Goal: Task Accomplishment & Management: Manage account settings

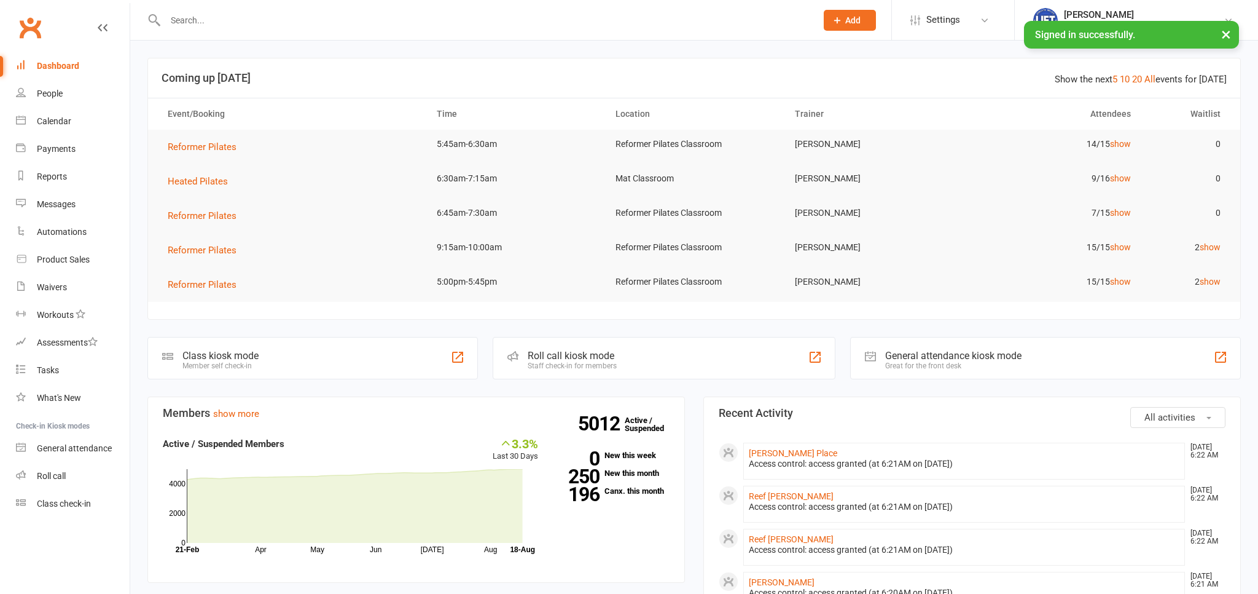
click at [223, 17] on input "text" at bounding box center [485, 20] width 646 height 17
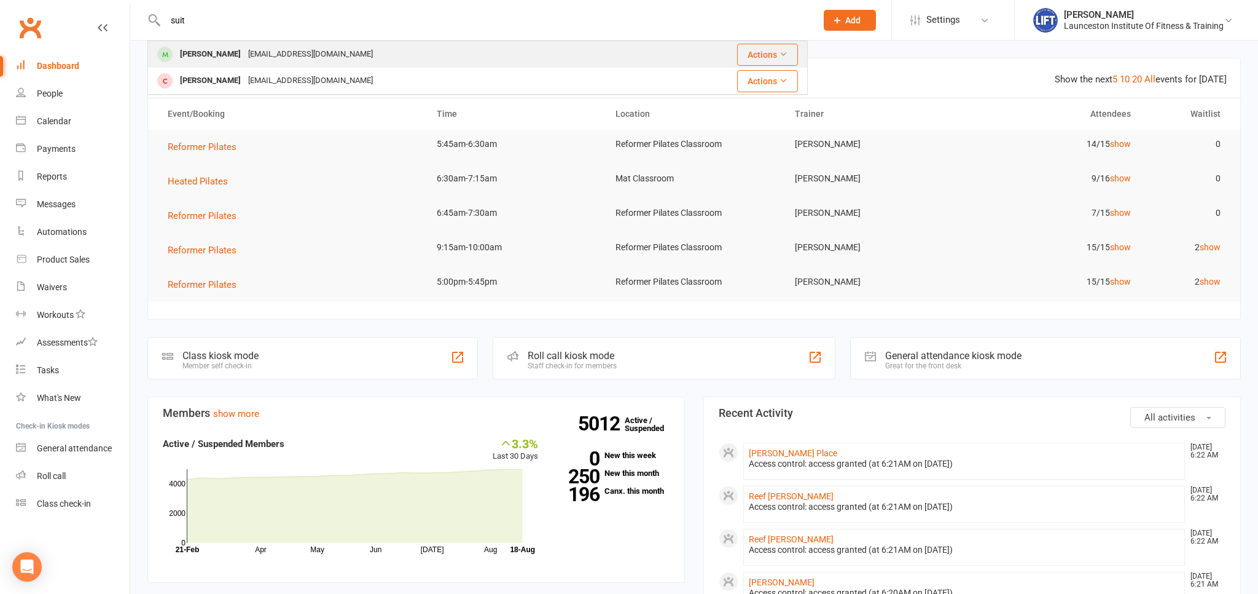
type input "suit"
click at [257, 55] on div "[EMAIL_ADDRESS][DOMAIN_NAME]" at bounding box center [311, 54] width 132 height 18
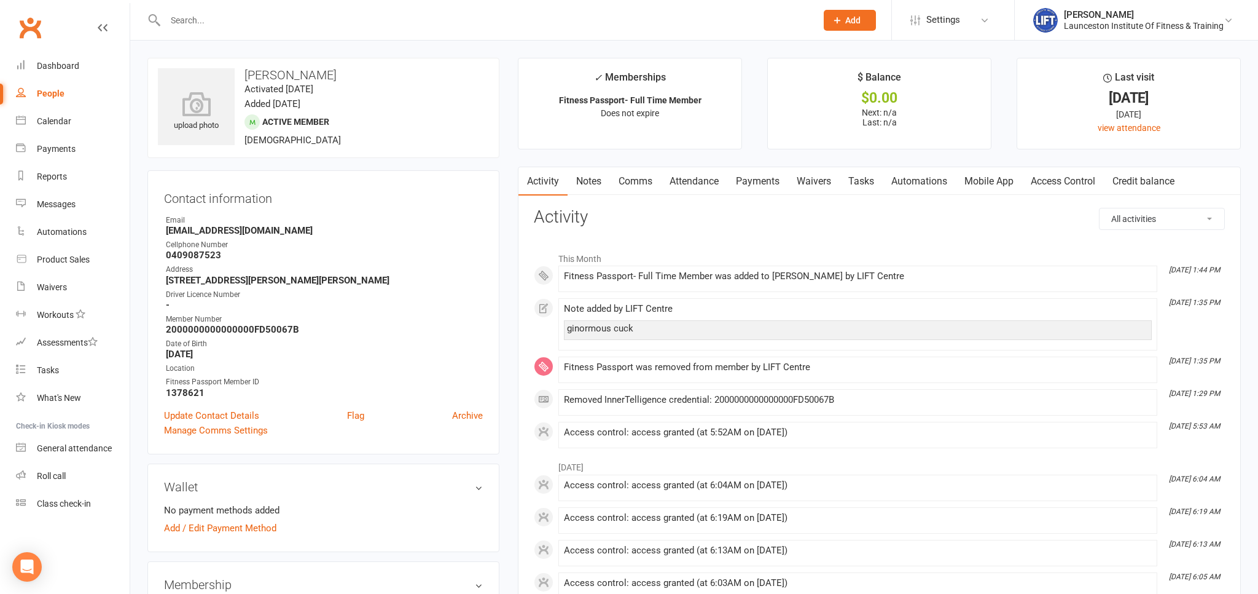
click at [1091, 180] on link "Access Control" at bounding box center [1064, 181] width 82 height 28
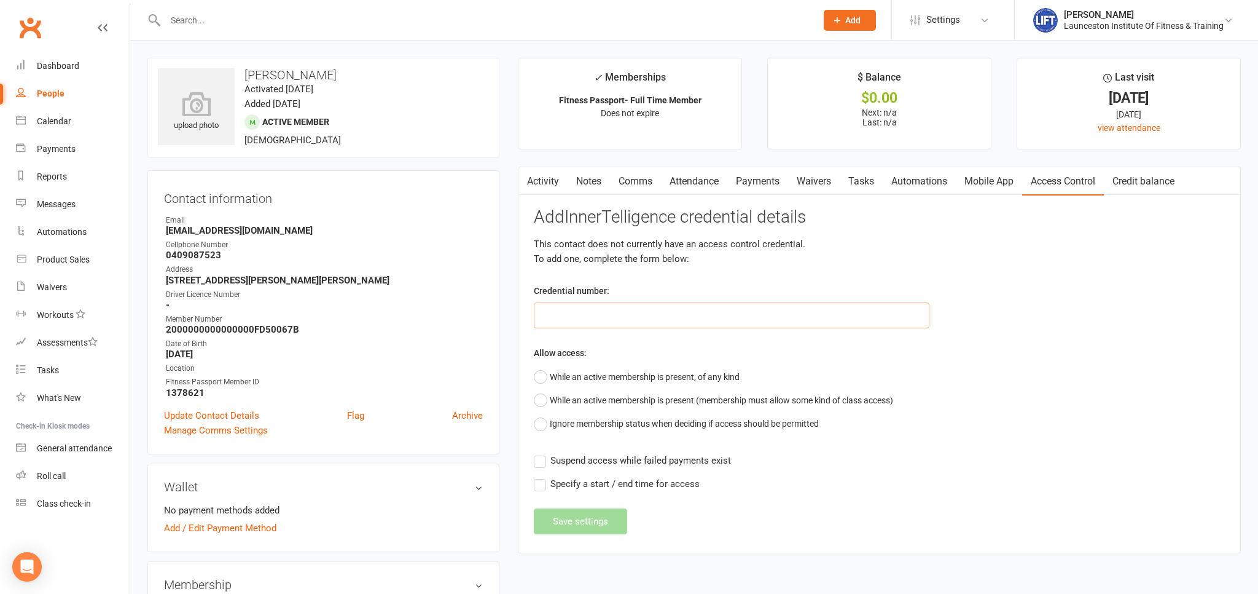
click at [687, 321] on input "text" at bounding box center [732, 315] width 396 height 26
paste input "20000000000000004C7576AE"
type input "20000000000000004C7576AE"
click at [621, 372] on button "While an active membership is present, of any kind" at bounding box center [637, 376] width 206 height 23
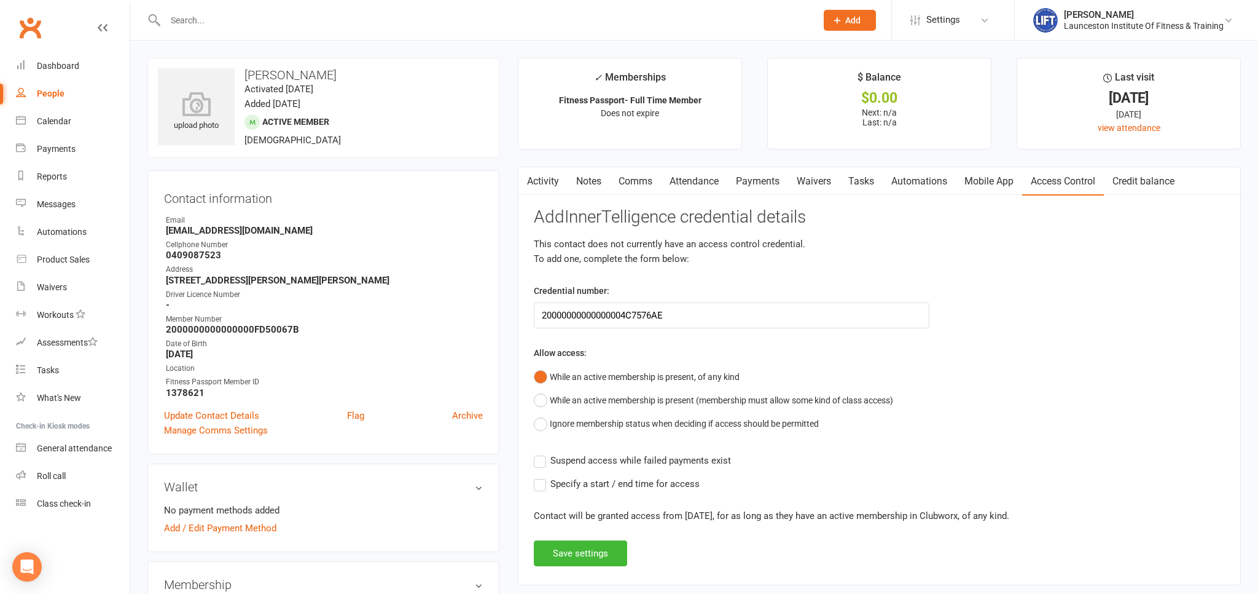
click at [578, 458] on span "Suspend access while failed payments exist" at bounding box center [641, 459] width 181 height 13
click at [578, 453] on input "Suspend access while failed payments exist" at bounding box center [632, 453] width 197 height 0
click at [569, 547] on button "Save settings" at bounding box center [580, 553] width 93 height 26
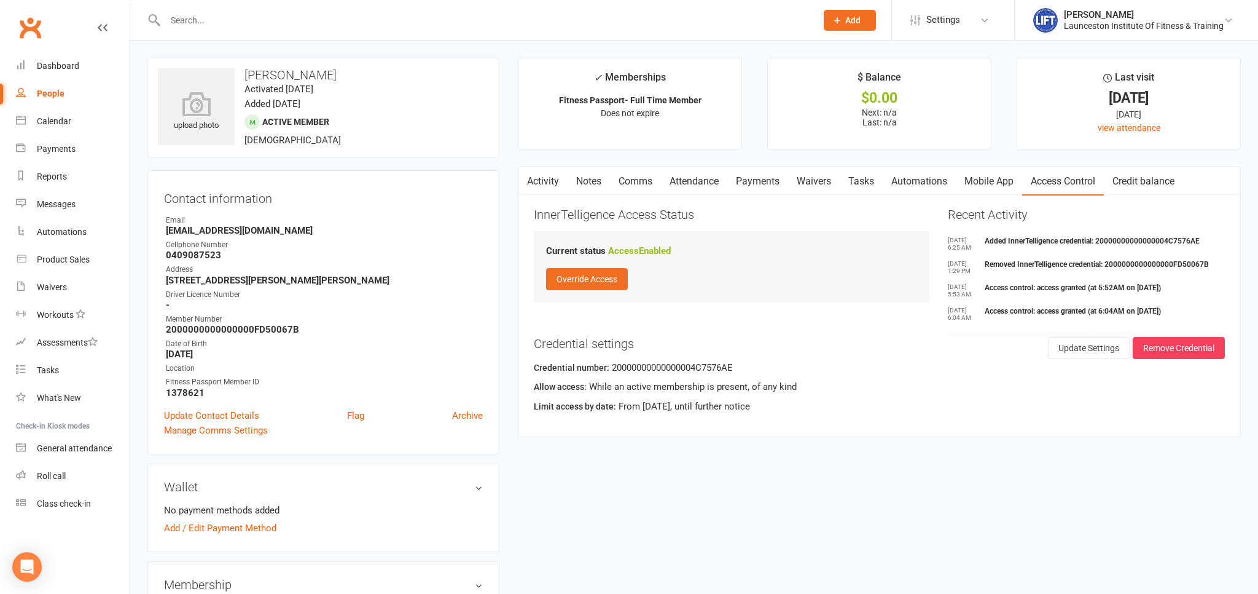
click at [385, 206] on div "Contact information Owner Email Ben_suitor327@hotmail.com Cellphone Number 0409…" at bounding box center [323, 312] width 352 height 284
click at [41, 122] on div "Calendar" at bounding box center [54, 121] width 34 height 10
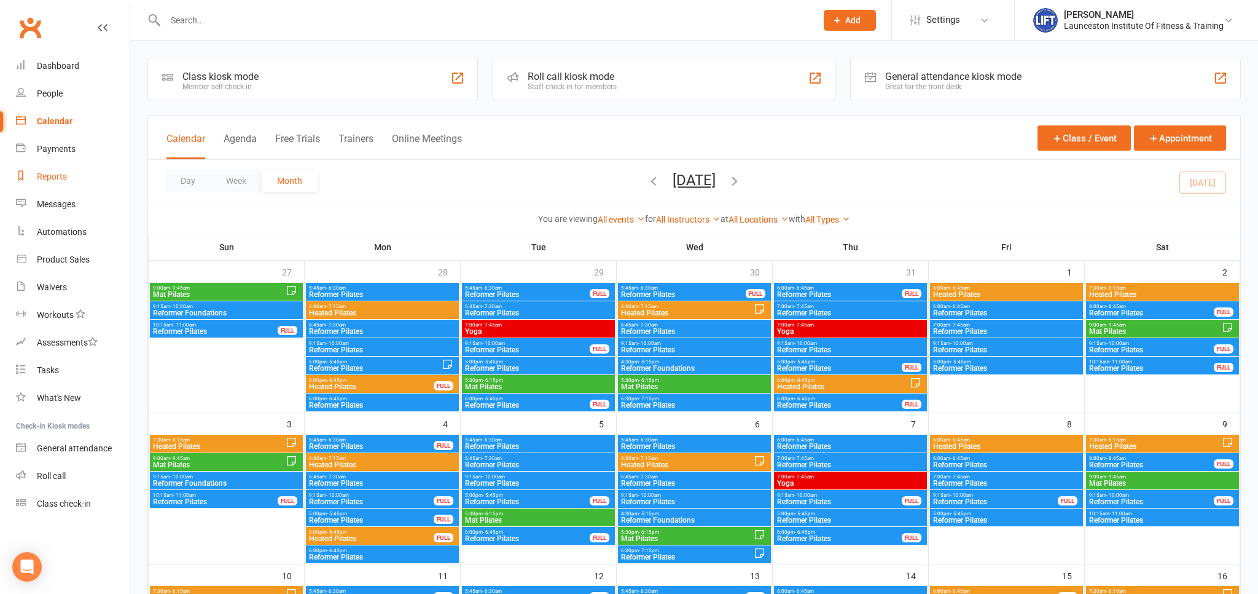
click at [60, 175] on div "Reports" at bounding box center [52, 176] width 30 height 10
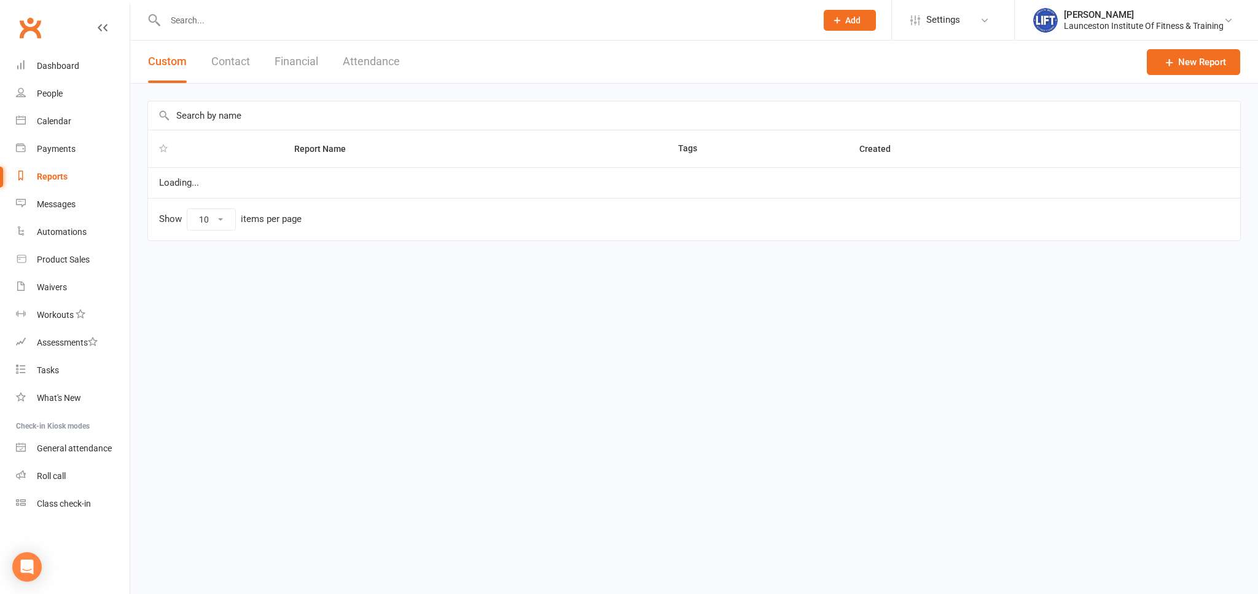
select select "100"
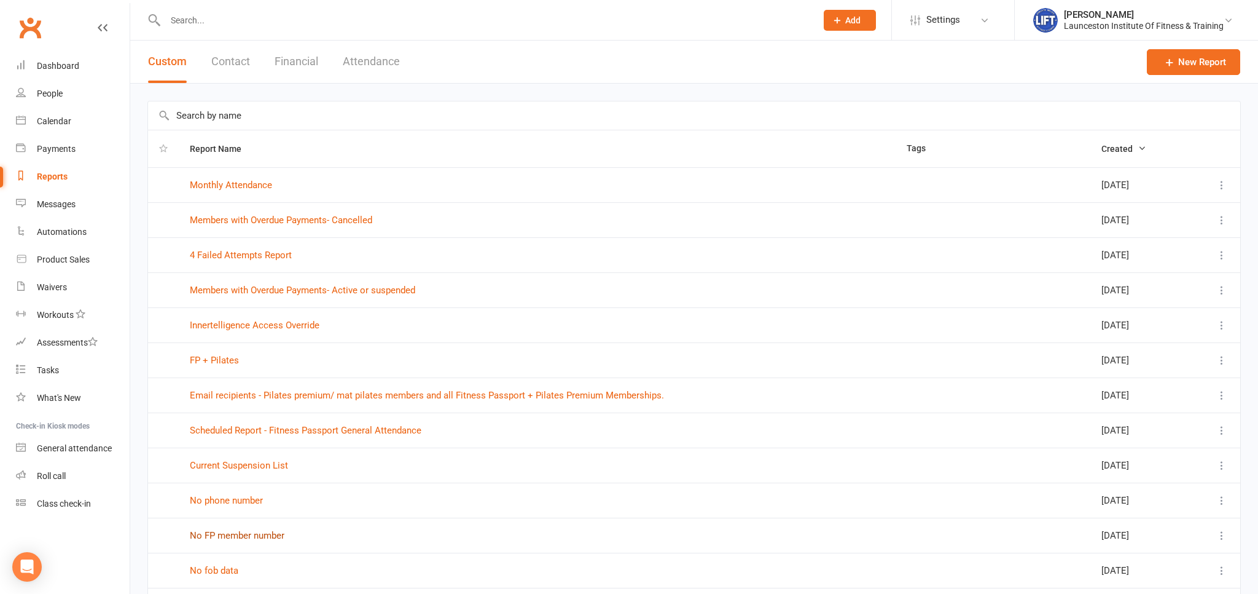
click at [238, 535] on link "No FP member number" at bounding box center [237, 535] width 95 height 11
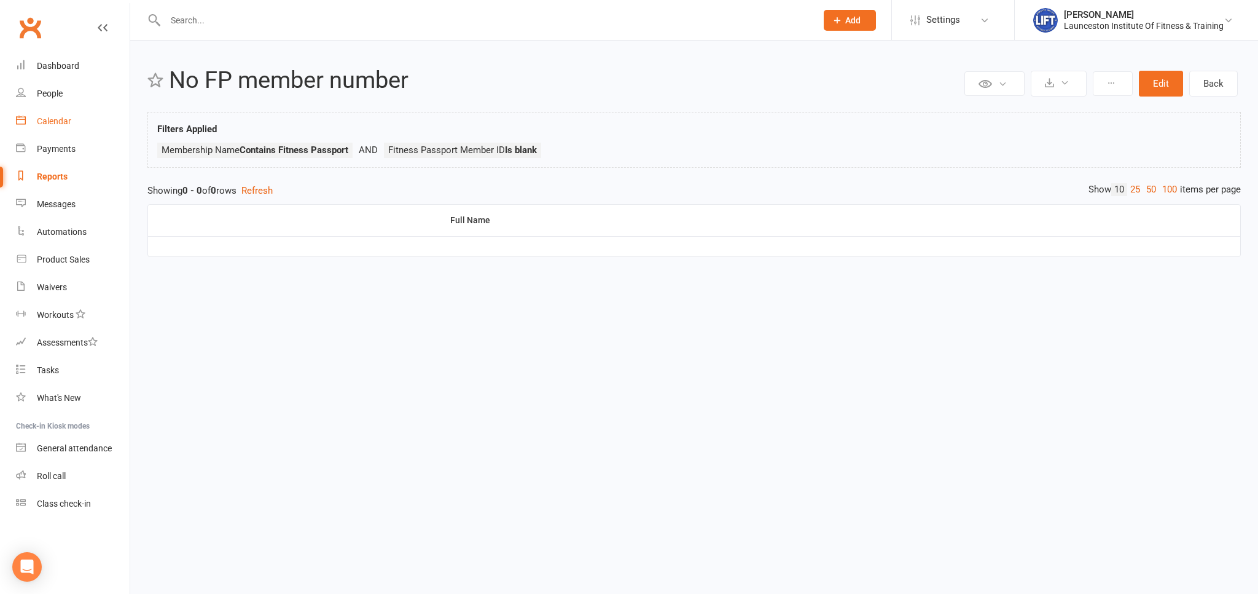
click at [43, 123] on div "Calendar" at bounding box center [54, 121] width 34 height 10
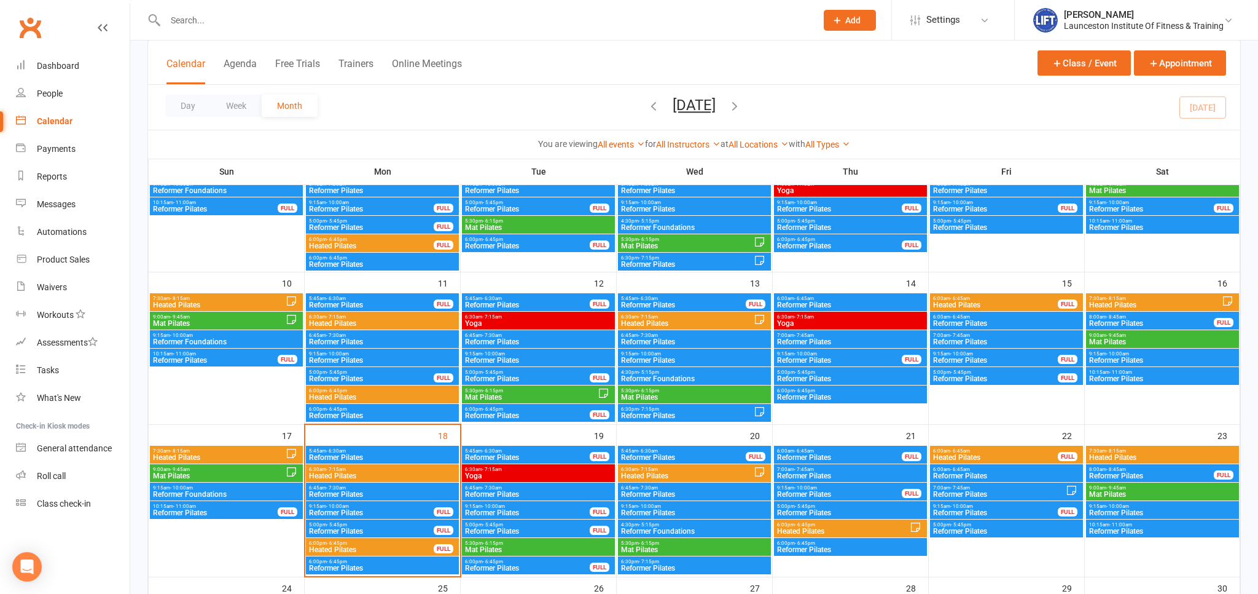
scroll to position [389, 0]
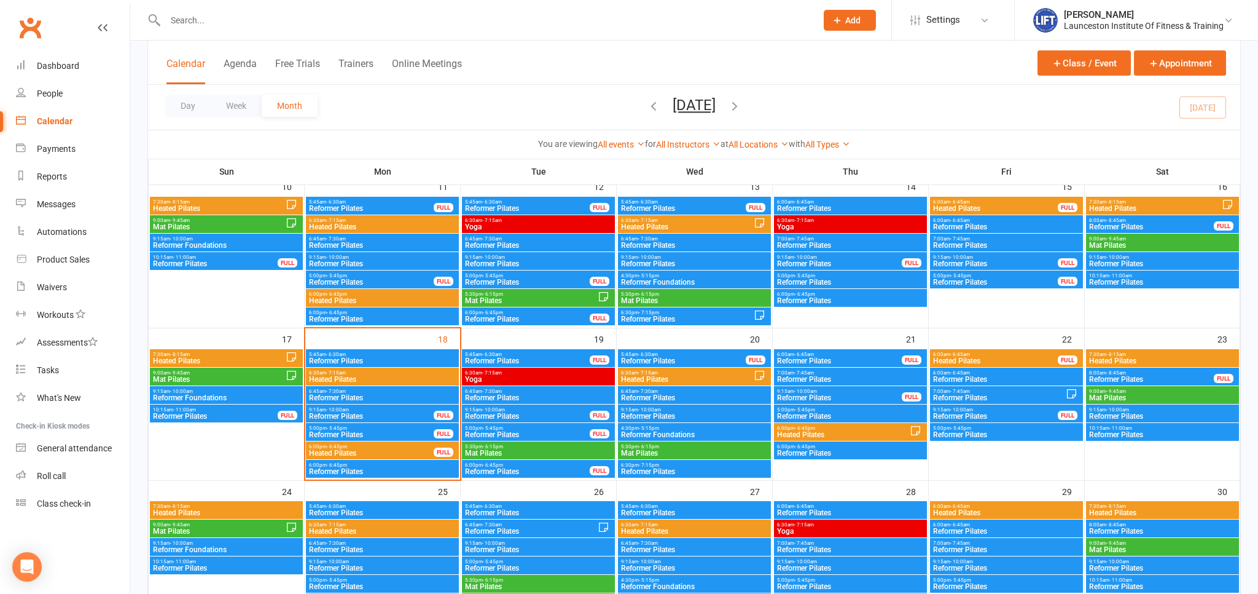
click at [367, 399] on span "Reformer Pilates" at bounding box center [382, 397] width 148 height 7
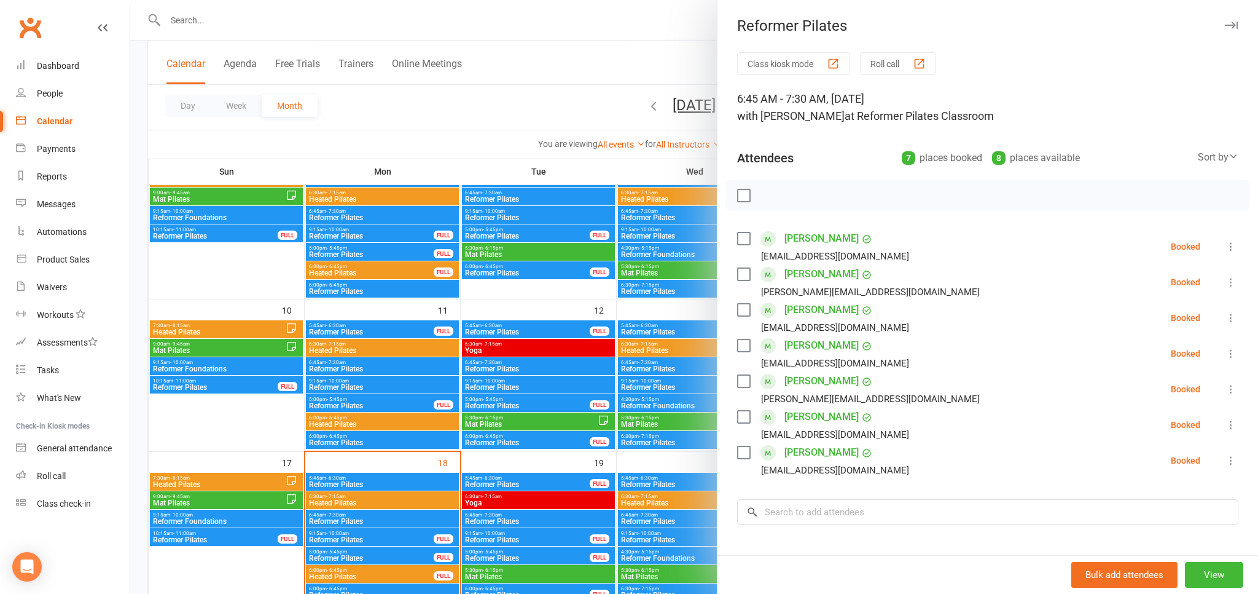
scroll to position [259, 0]
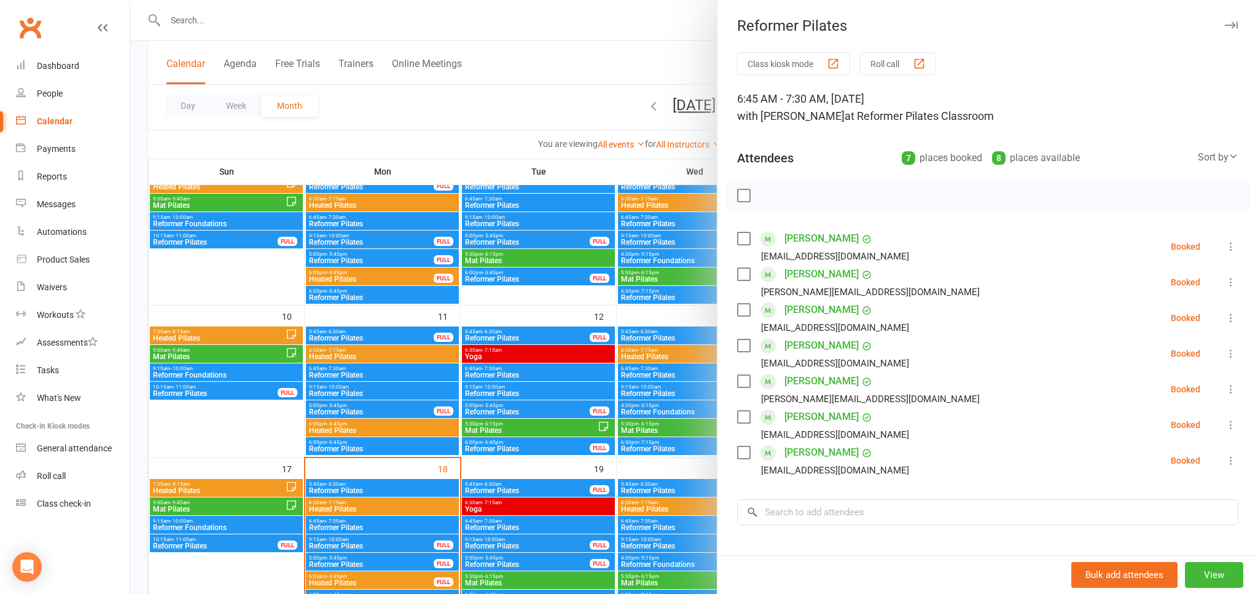
drag, startPoint x: 728, startPoint y: 95, endPoint x: 1040, endPoint y: 127, distance: 313.1
click at [1040, 127] on div "Class kiosk mode Roll call 6:45 AM - 7:30 AM, Monday, August, 18, 2025 with Sar…" at bounding box center [988, 375] width 541 height 646
click at [1048, 114] on div "6:45 AM - 7:30 AM, Monday, August, 18, 2025 with Sarah Birchmore at Reformer Pi…" at bounding box center [987, 107] width 501 height 34
drag, startPoint x: 1010, startPoint y: 120, endPoint x: 729, endPoint y: 103, distance: 281.4
click at [729, 103] on div "Class kiosk mode Roll call 6:45 AM - 7:30 AM, Monday, August, 18, 2025 with Sar…" at bounding box center [988, 375] width 541 height 646
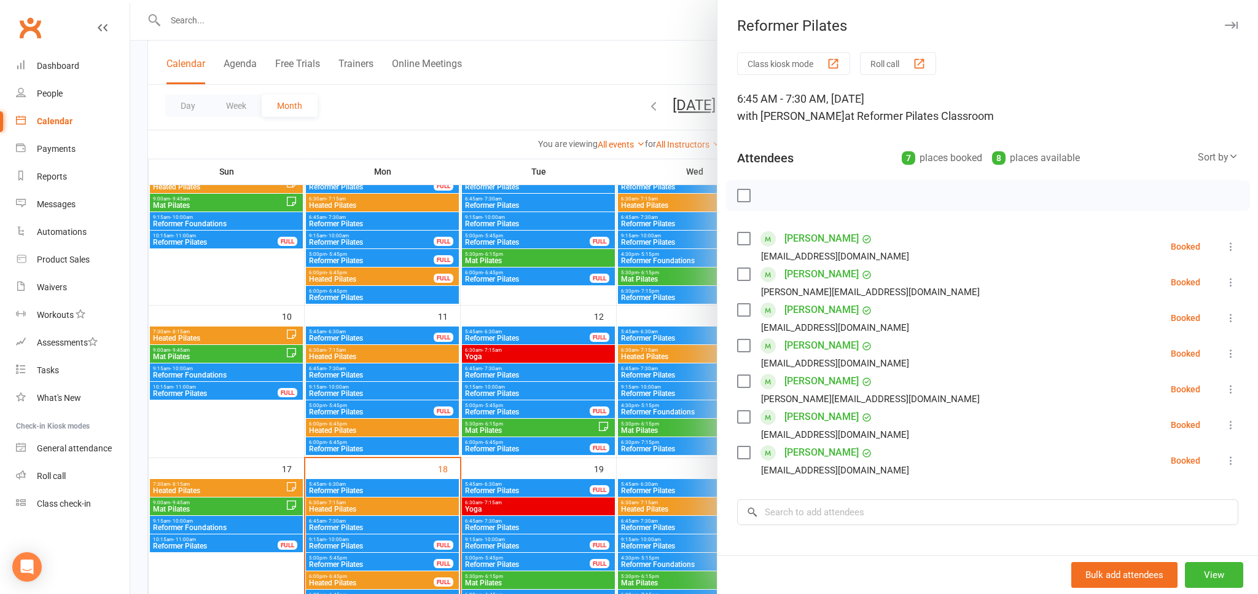
click at [837, 127] on div "Class kiosk mode Roll call 6:45 AM - 7:30 AM, Monday, August, 18, 2025 with Sar…" at bounding box center [988, 375] width 541 height 646
click at [812, 237] on link "Kelly Breen" at bounding box center [822, 239] width 74 height 20
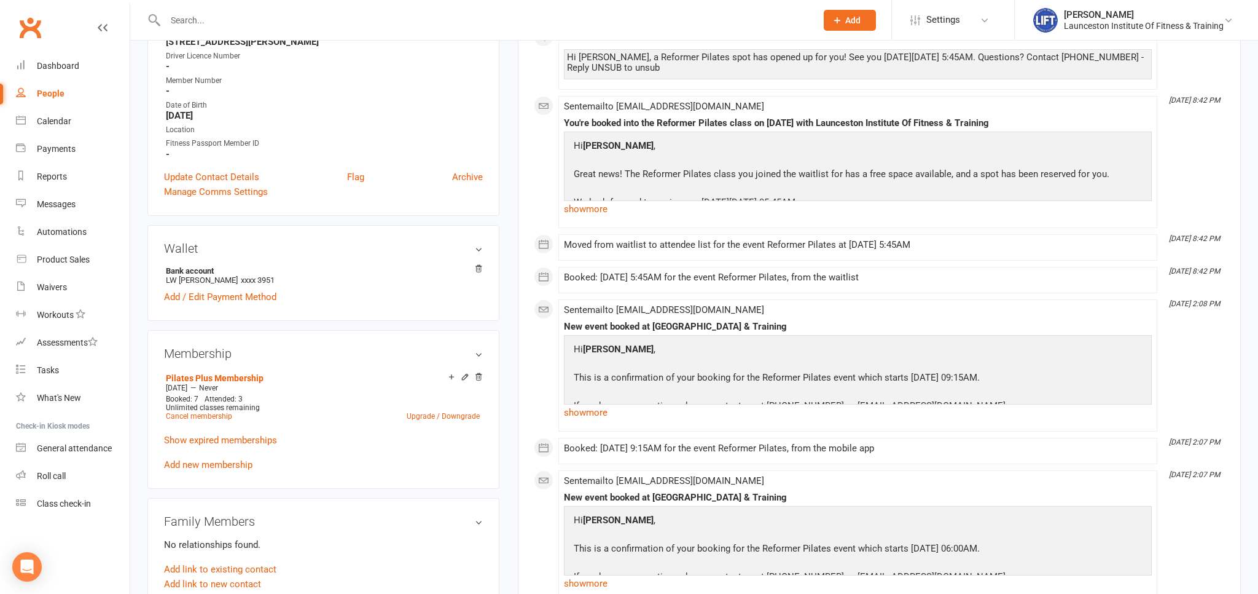
scroll to position [259, 0]
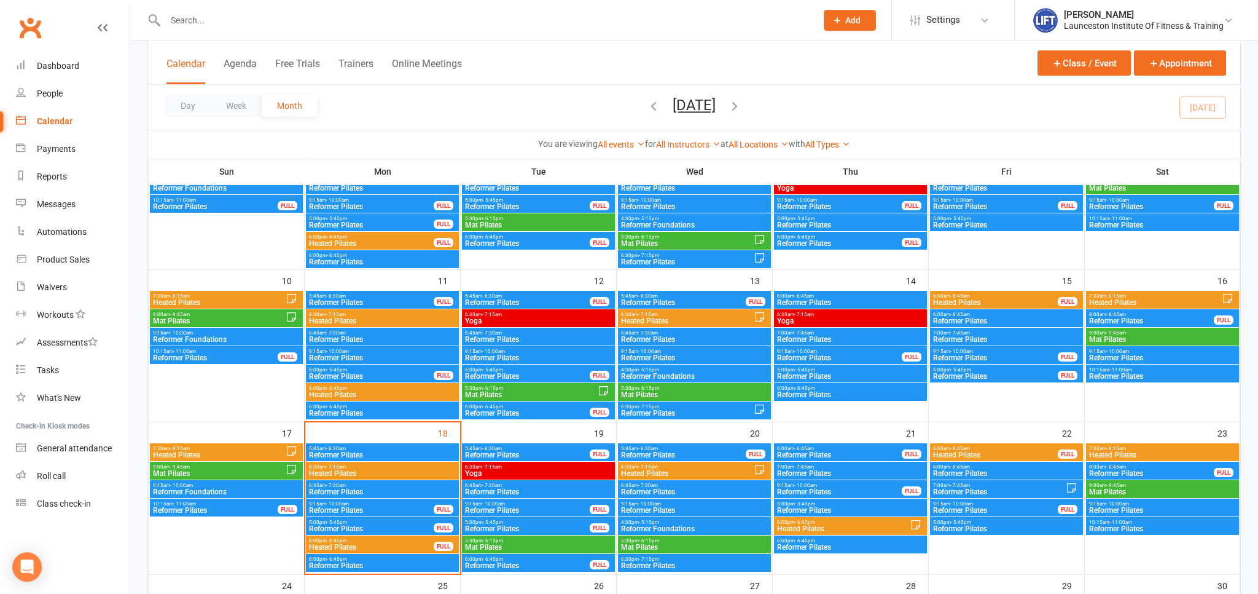
scroll to position [389, 0]
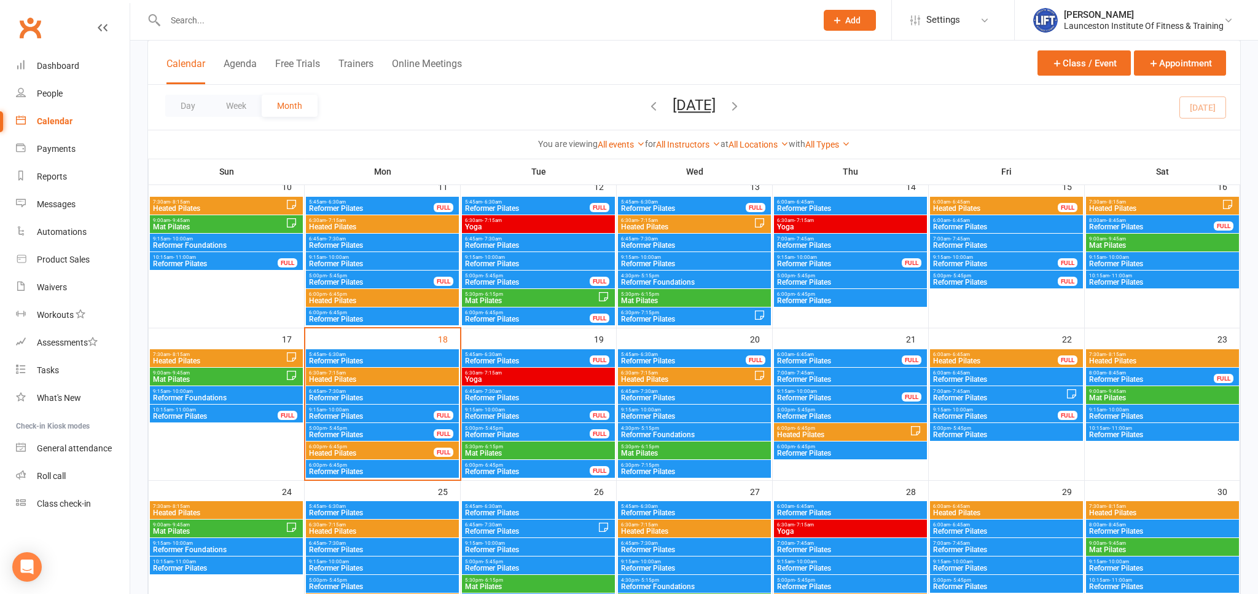
click at [372, 390] on span "6:45am - 7:30am" at bounding box center [382, 391] width 148 height 6
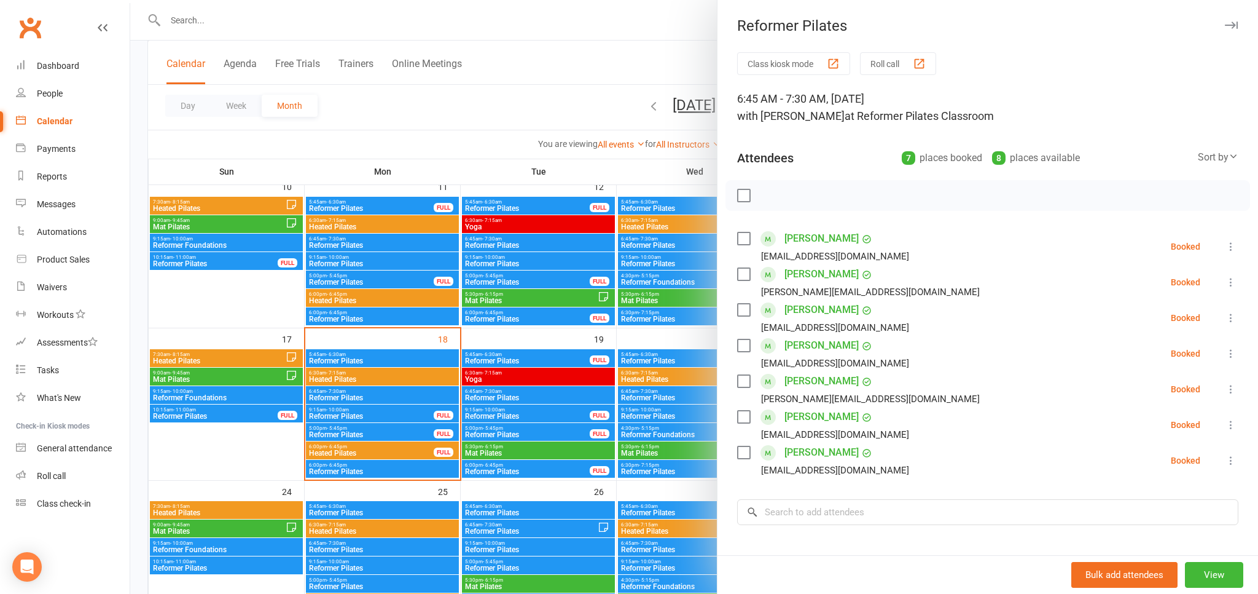
click at [811, 418] on link "Molly Shutt" at bounding box center [822, 417] width 74 height 20
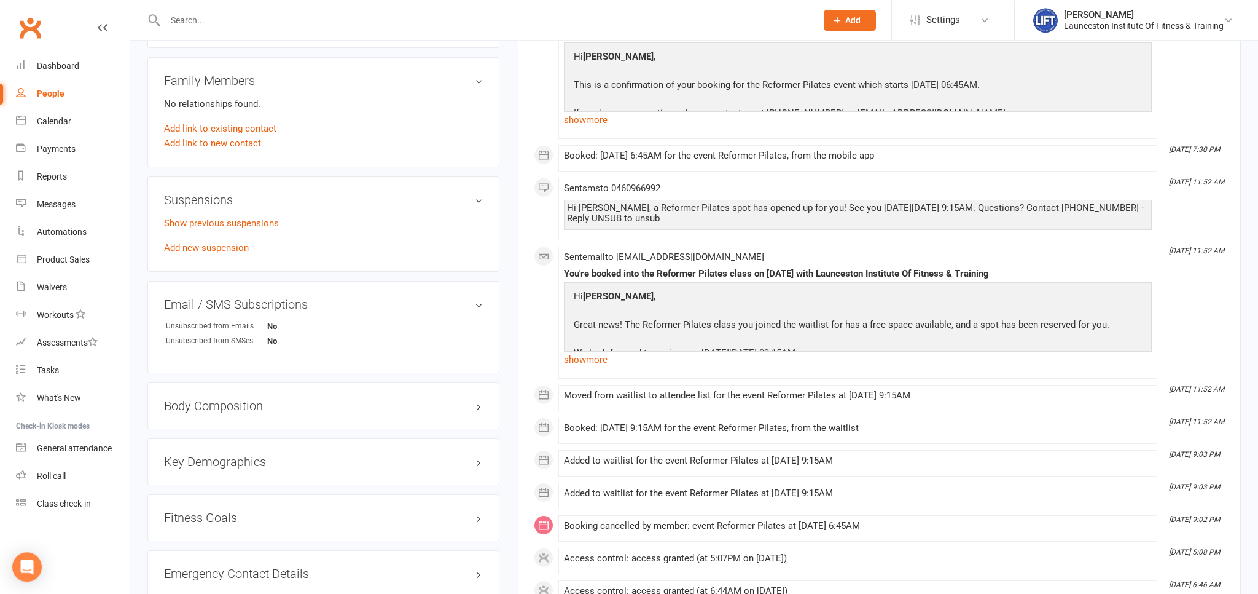
scroll to position [779, 0]
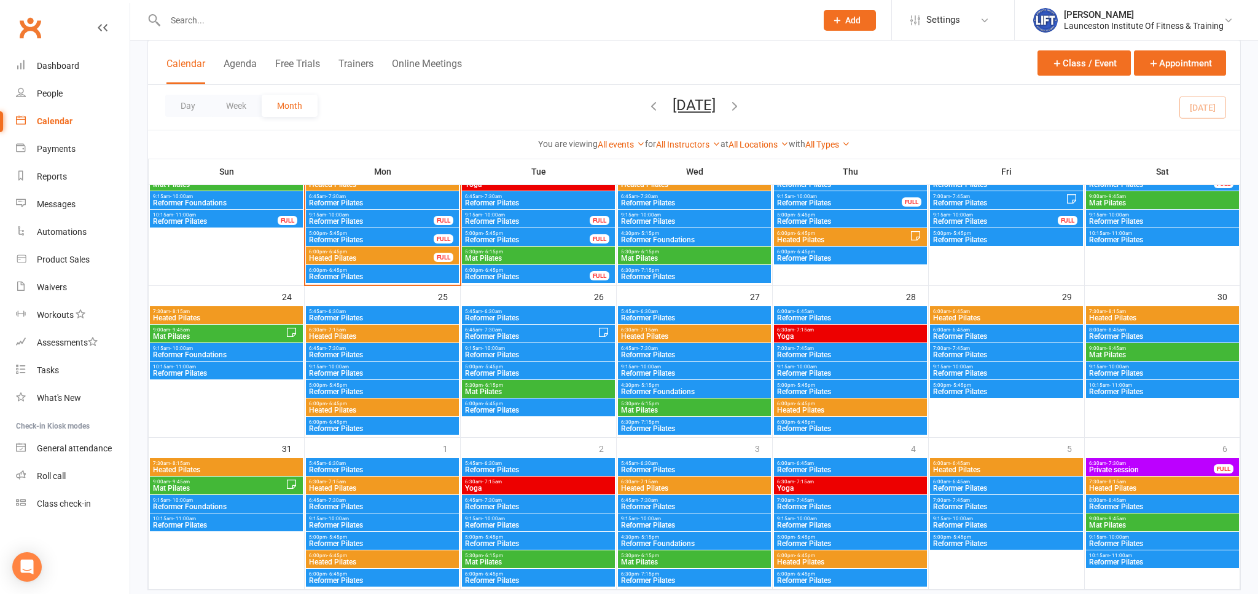
scroll to position [519, 0]
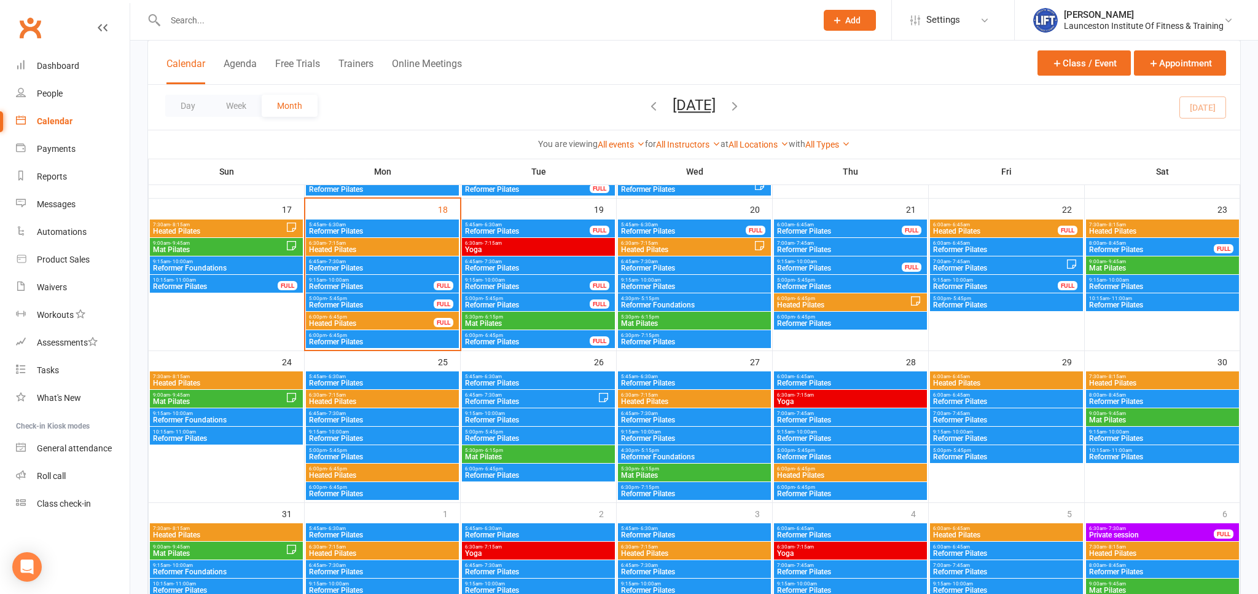
click at [371, 263] on span "6:45am - 7:30am" at bounding box center [382, 262] width 148 height 6
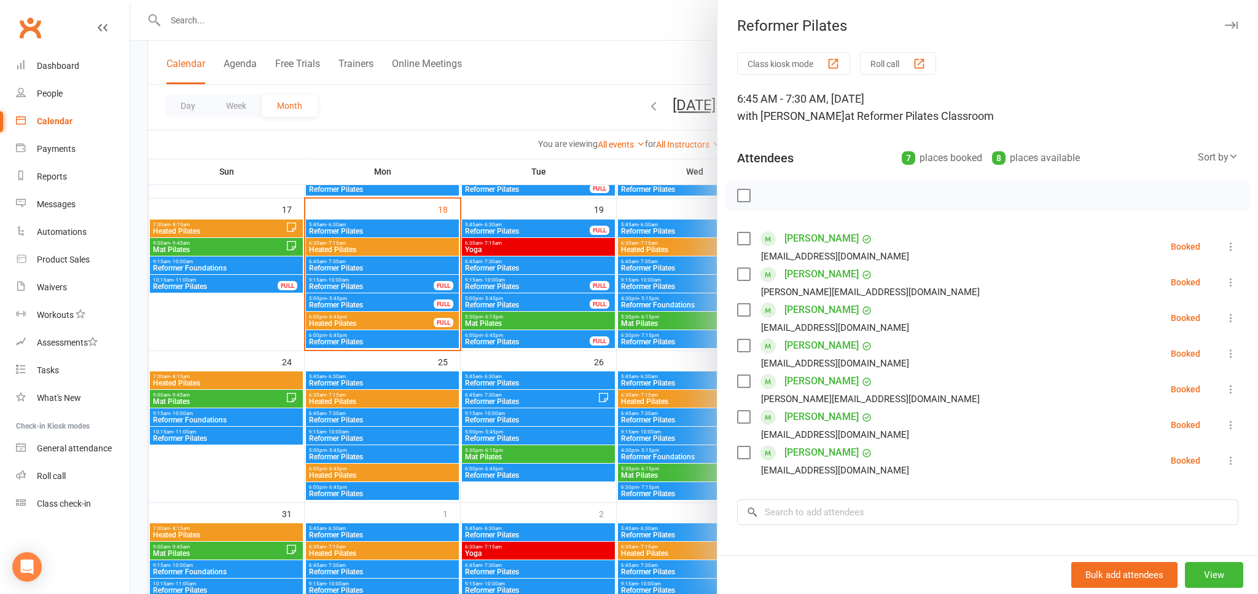
click at [817, 310] on link "Shandell Elmer" at bounding box center [822, 310] width 74 height 20
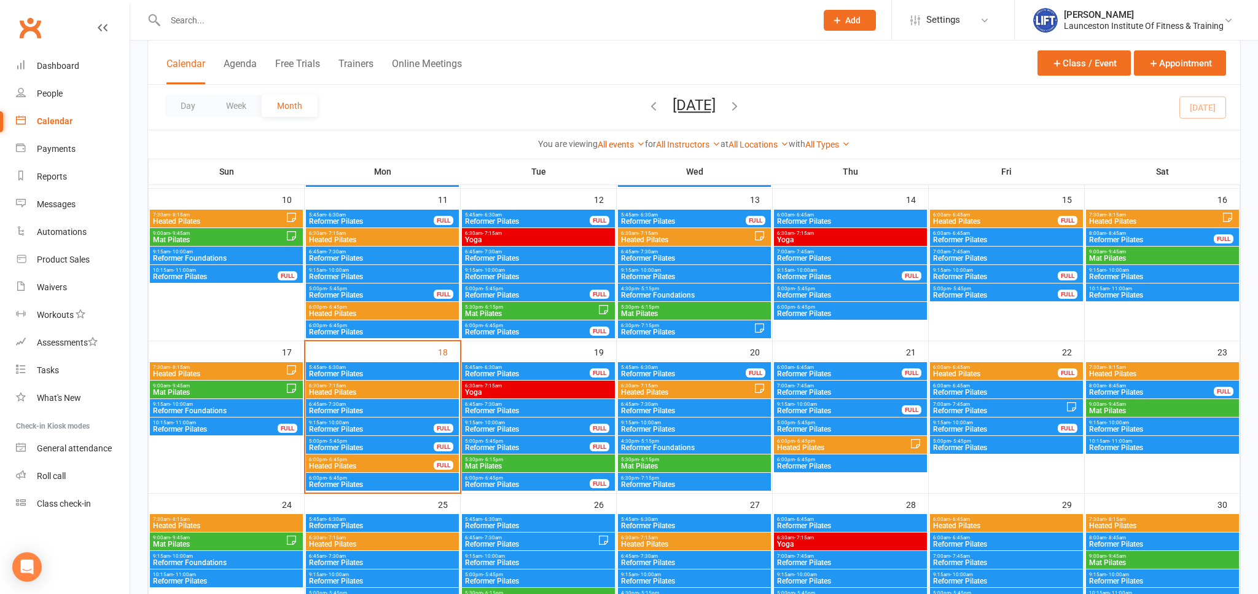
scroll to position [389, 0]
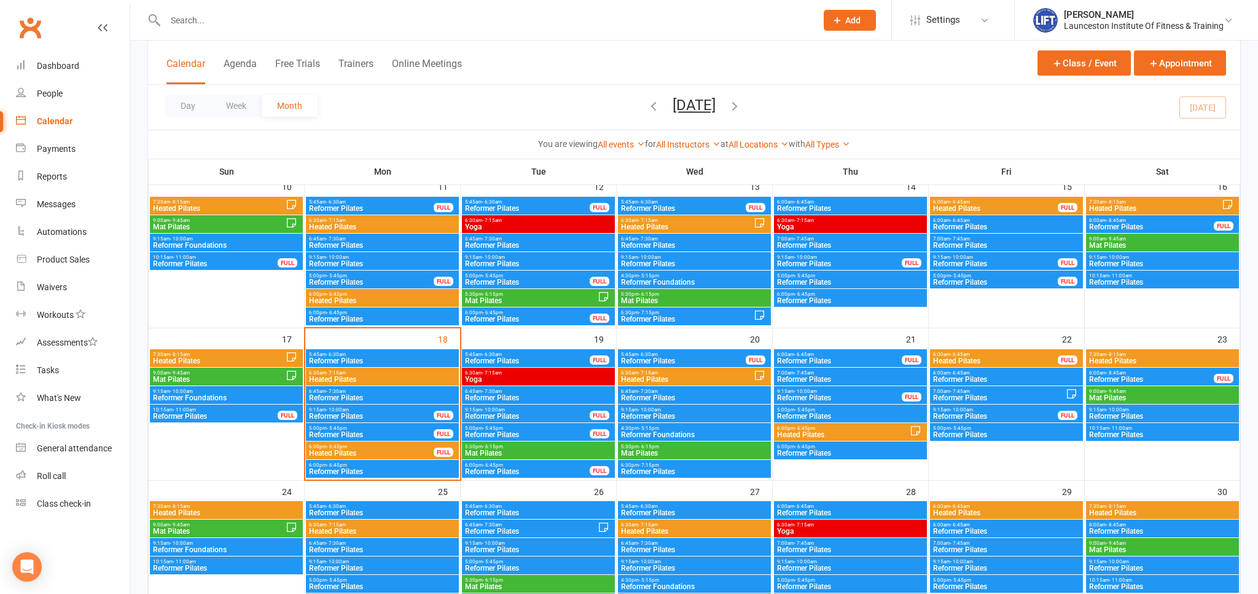
click at [383, 393] on span "6:45am - 7:30am" at bounding box center [382, 391] width 148 height 6
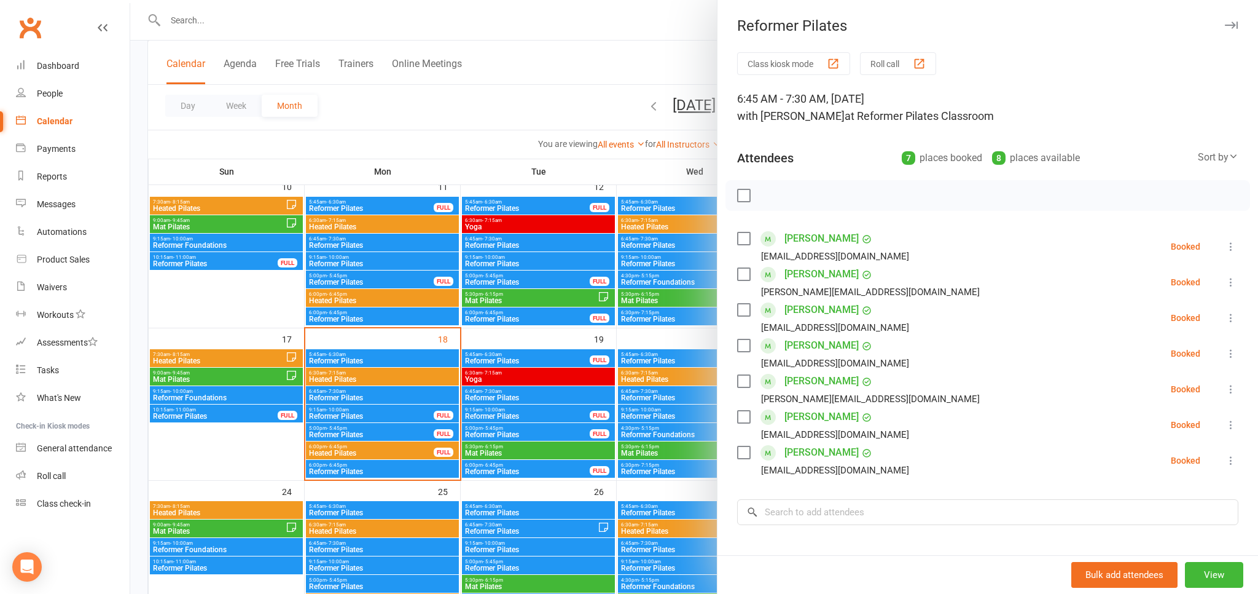
click at [819, 273] on link "Danyelle Briggs" at bounding box center [822, 274] width 74 height 20
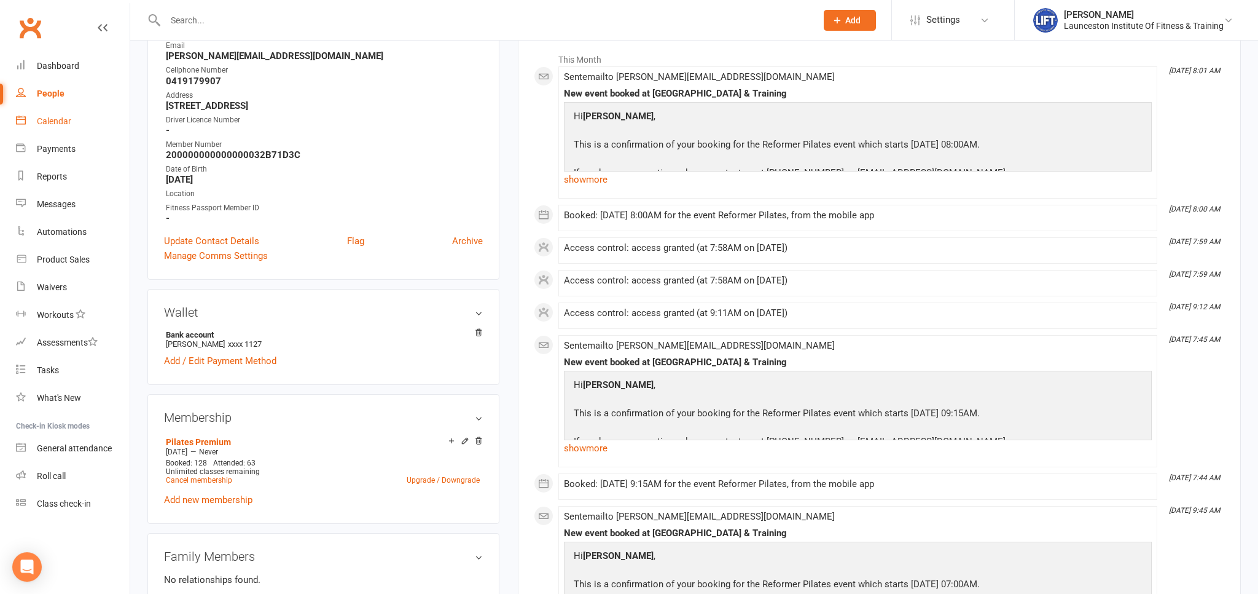
scroll to position [194, 0]
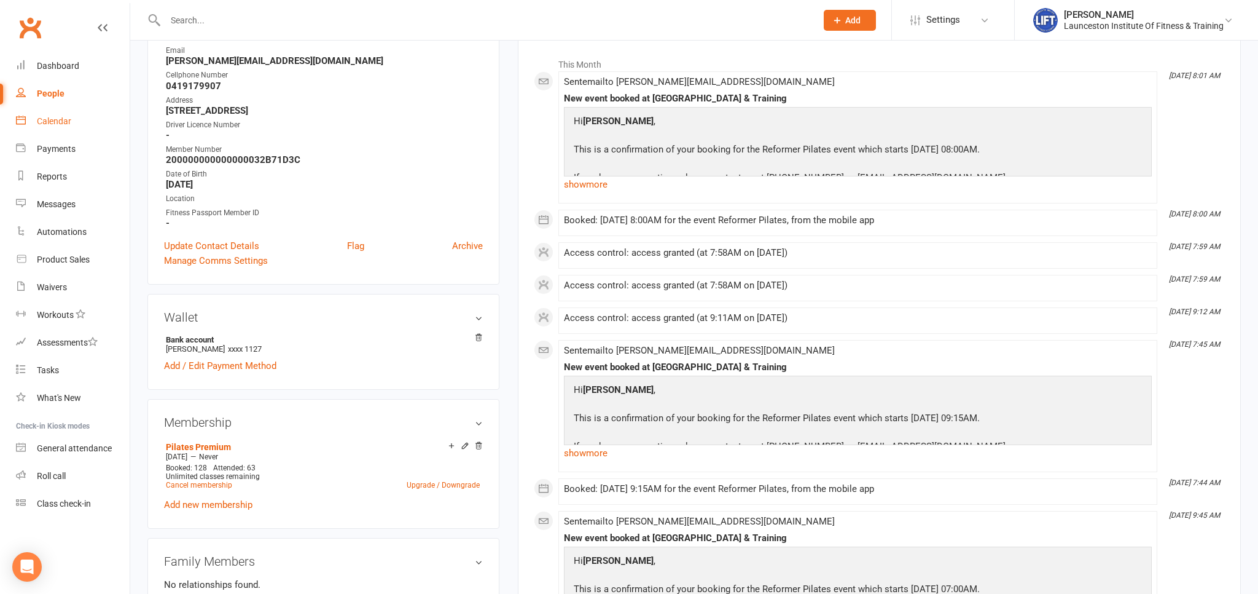
click at [40, 135] on link "Calendar" at bounding box center [73, 122] width 114 height 28
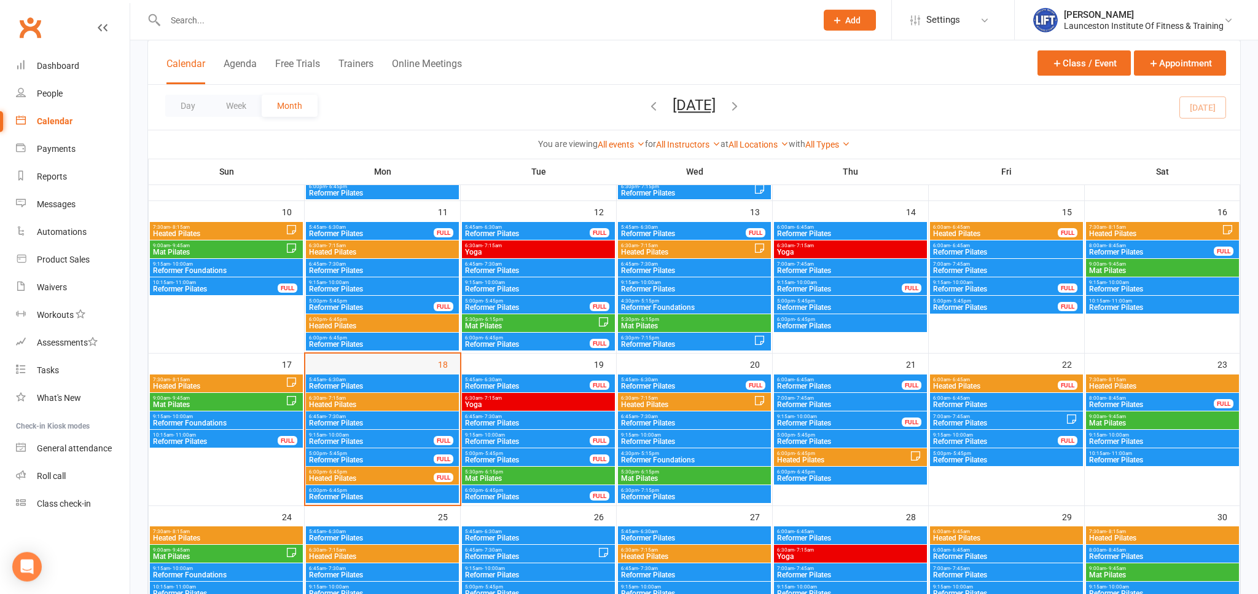
scroll to position [389, 0]
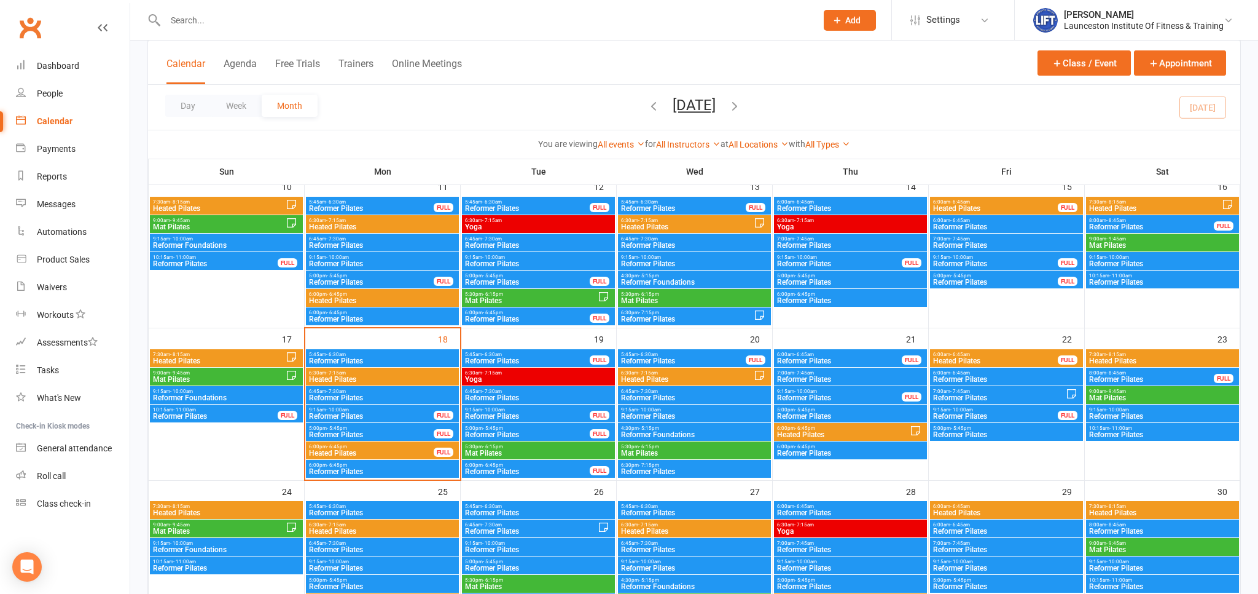
click at [372, 387] on div "6:45am - 7:30am Reformer Pilates" at bounding box center [382, 395] width 153 height 18
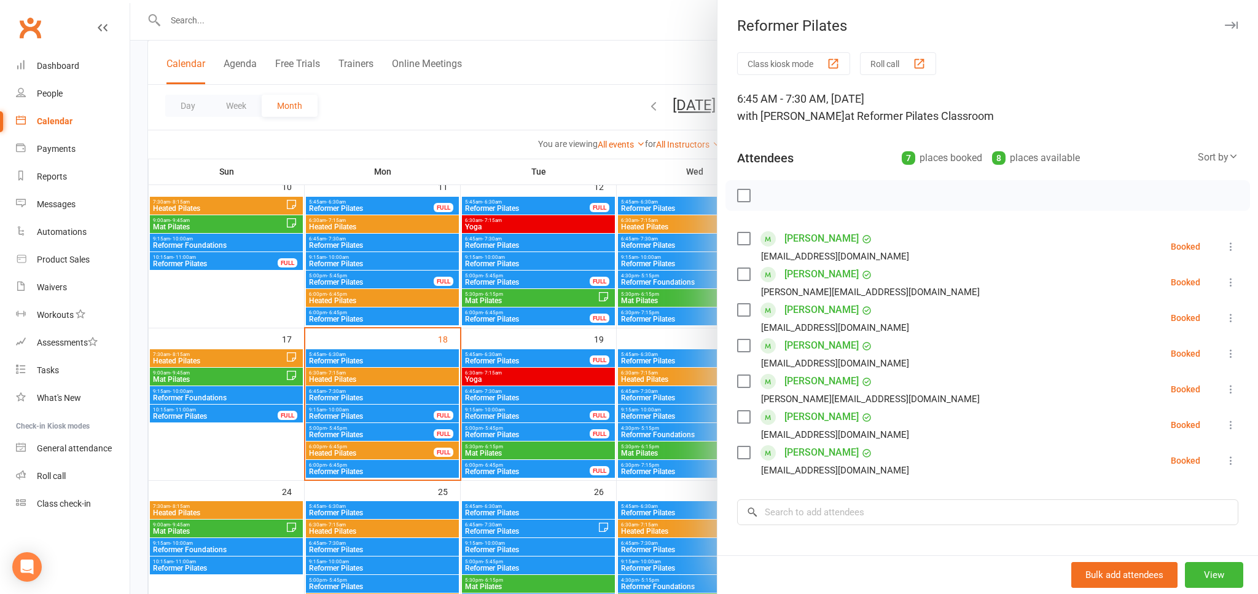
scroll to position [68, 0]
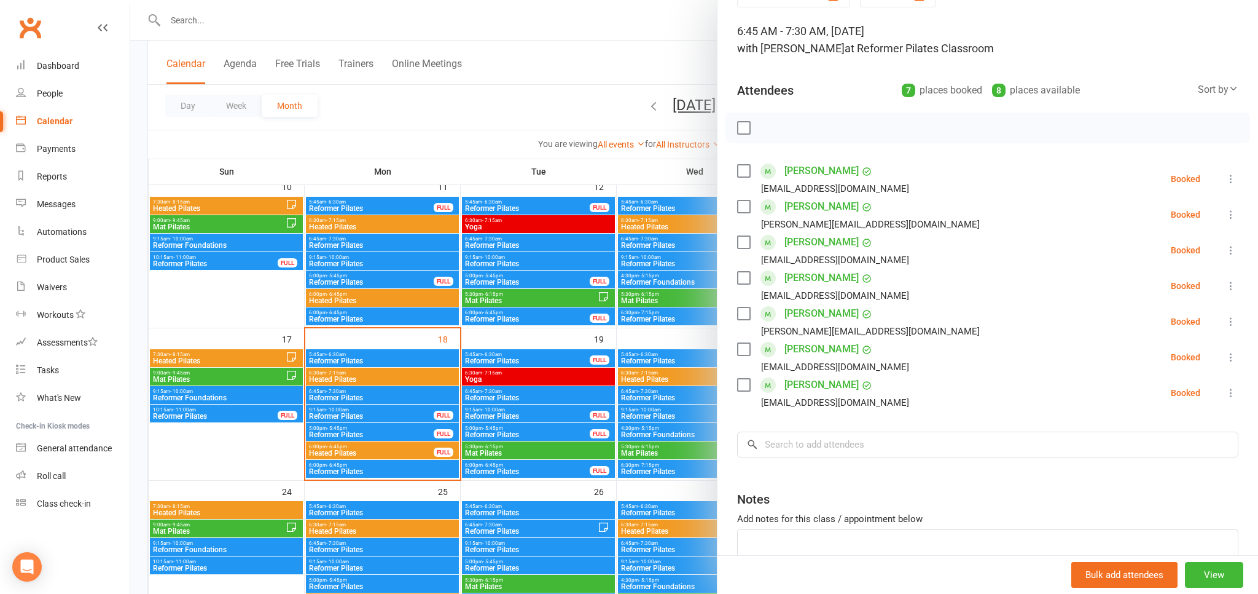
click at [822, 388] on link "Kate Summers" at bounding box center [822, 385] width 74 height 20
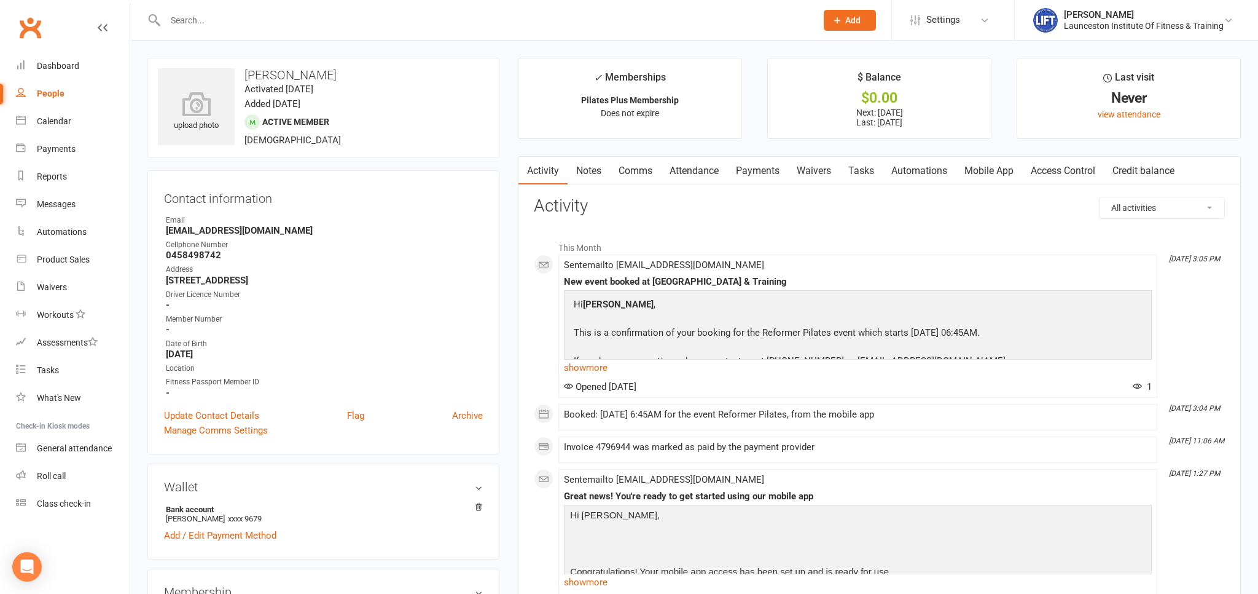
click at [391, 221] on div "Email" at bounding box center [324, 220] width 317 height 12
click at [205, 31] on div at bounding box center [477, 20] width 661 height 40
click at [204, 28] on input "text" at bounding box center [485, 20] width 646 height 17
click at [48, 119] on div "Calendar" at bounding box center [54, 121] width 34 height 10
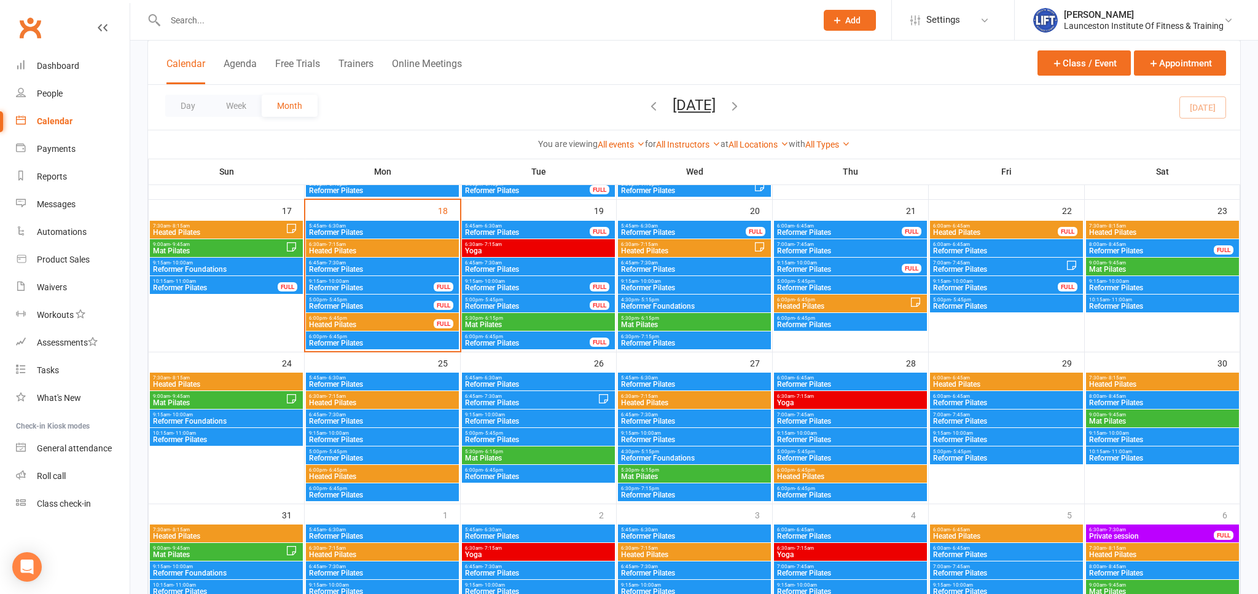
scroll to position [519, 0]
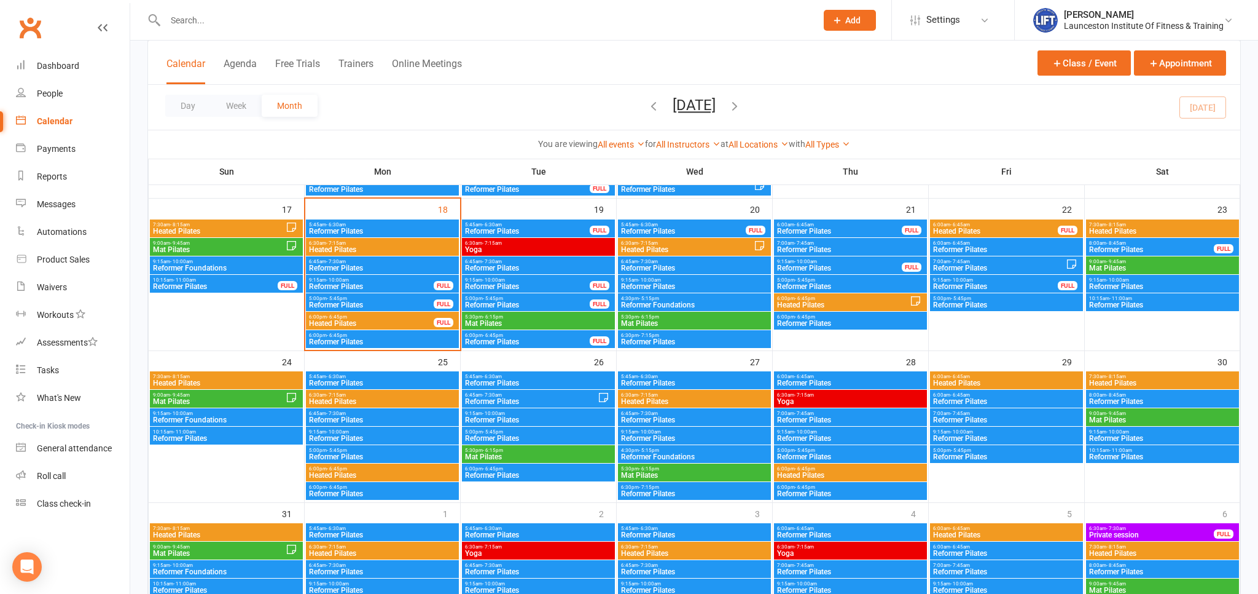
click at [347, 225] on span "5:45am - 6:30am" at bounding box center [382, 225] width 148 height 6
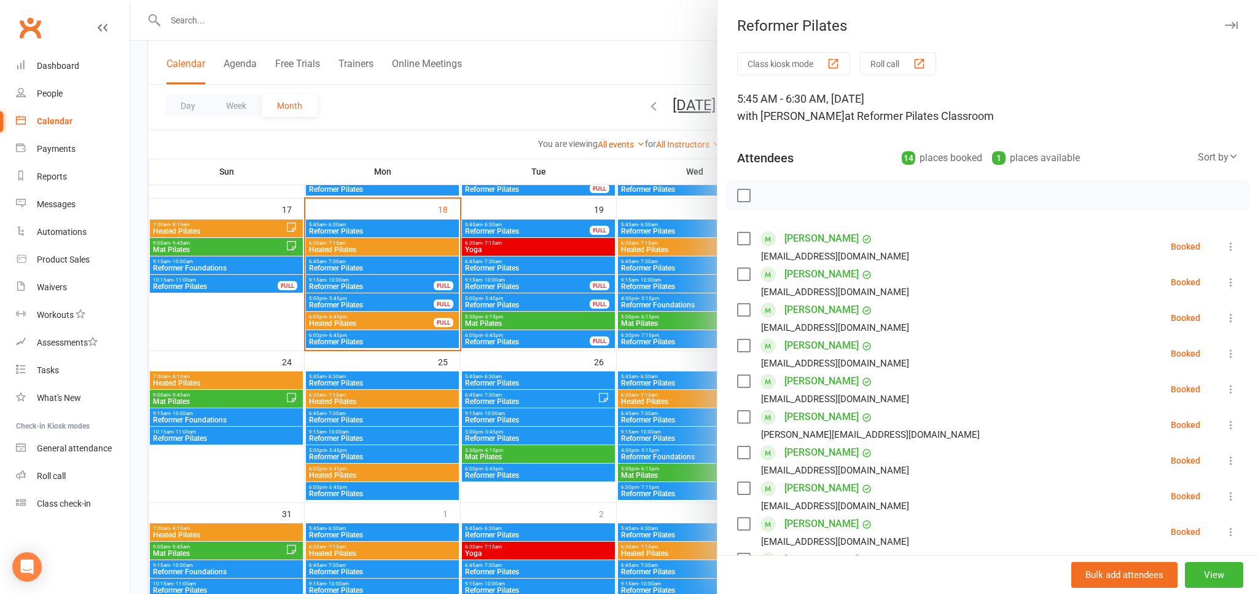
click at [339, 265] on div at bounding box center [694, 297] width 1128 height 594
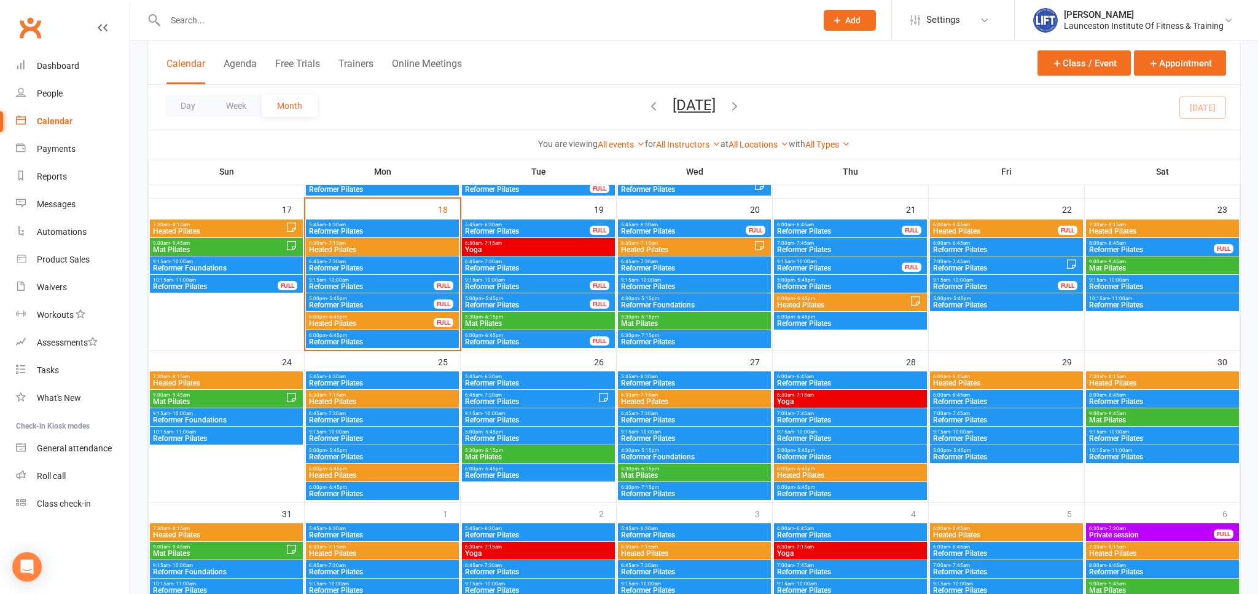
click at [340, 264] on span "Reformer Pilates" at bounding box center [382, 267] width 148 height 7
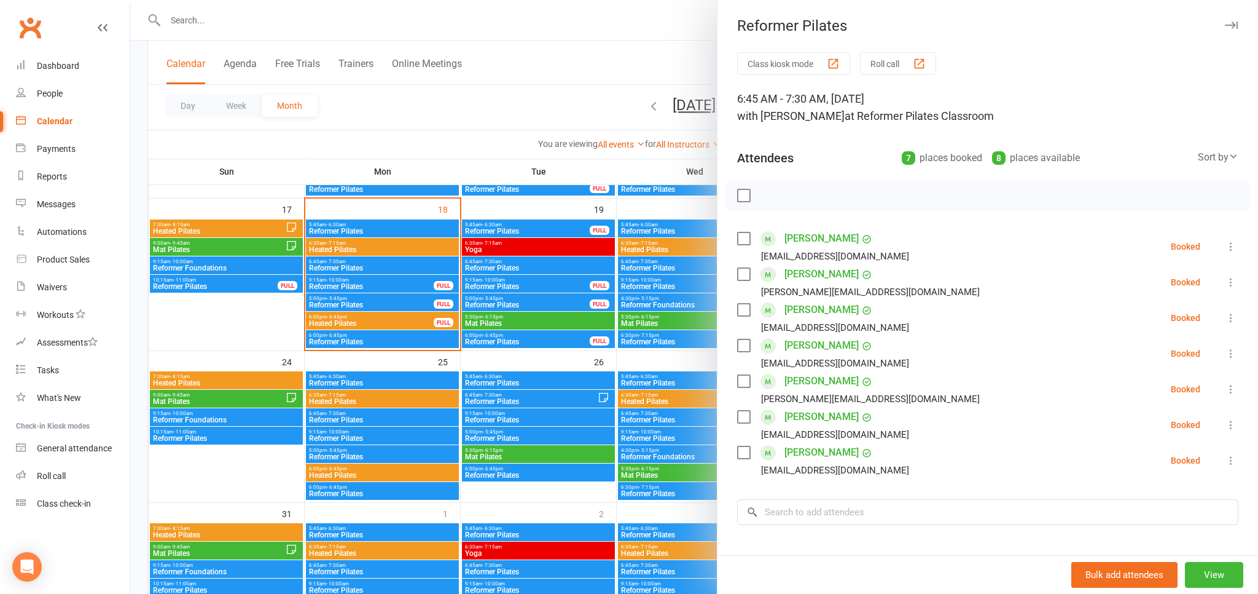
click at [1232, 313] on icon at bounding box center [1231, 318] width 12 height 12
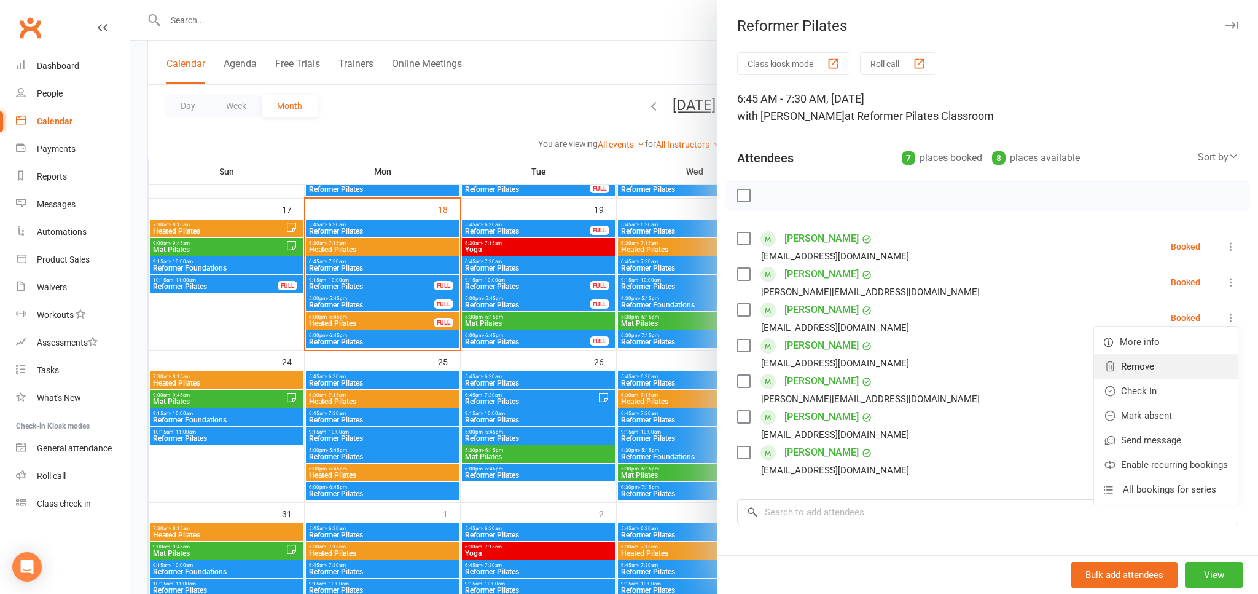
click at [1150, 364] on link "Remove" at bounding box center [1166, 366] width 144 height 25
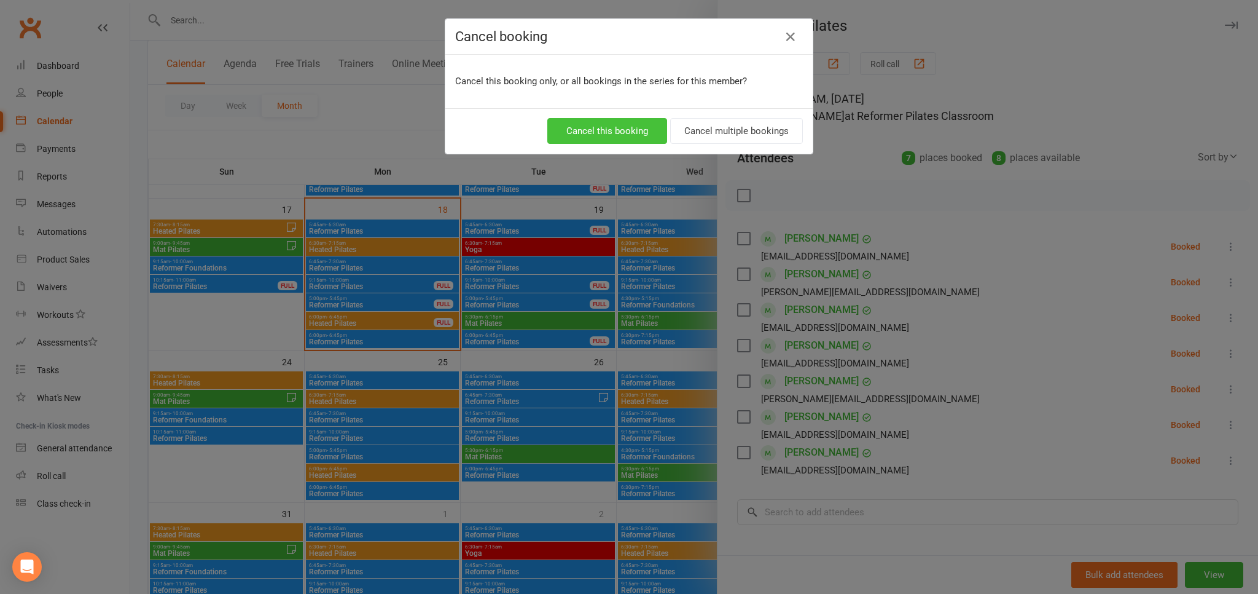
click at [618, 124] on button "Cancel this booking" at bounding box center [608, 131] width 120 height 26
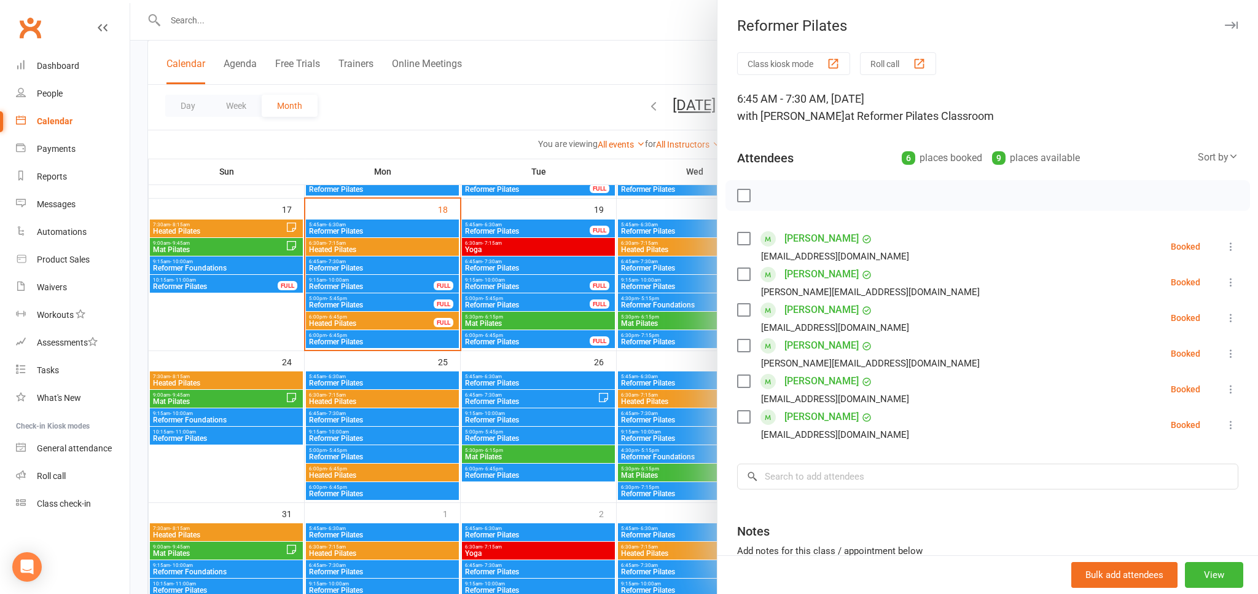
click at [495, 112] on div at bounding box center [694, 297] width 1128 height 594
